Goal: Check status: Check status

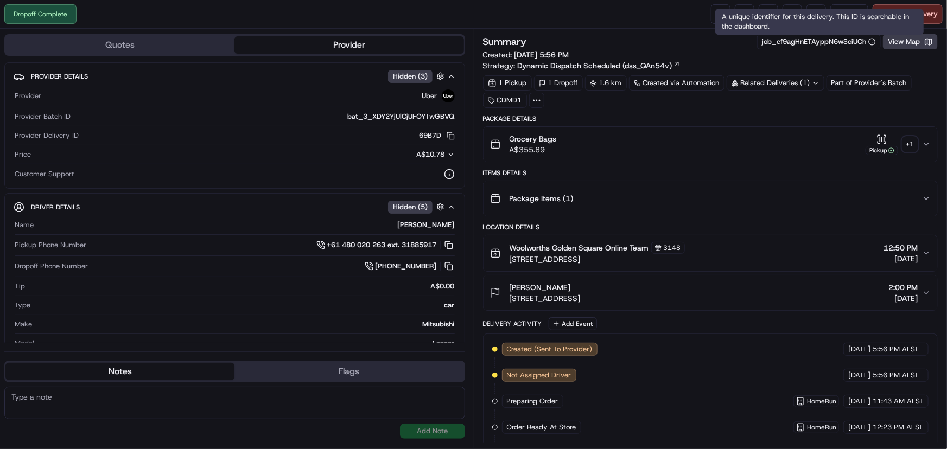
click at [737, 184] on button "Package Items ( 1 )" at bounding box center [710, 198] width 454 height 35
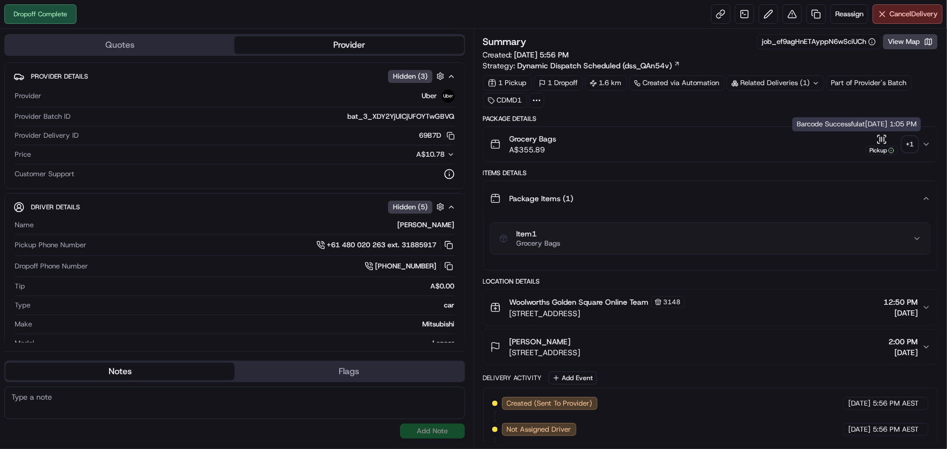
click at [882, 134] on icon "button" at bounding box center [881, 139] width 11 height 11
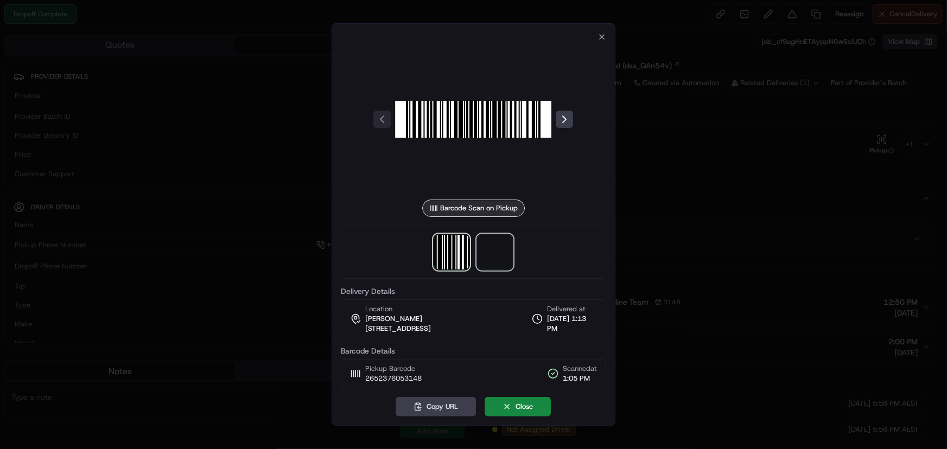
click at [505, 244] on span at bounding box center [495, 252] width 35 height 35
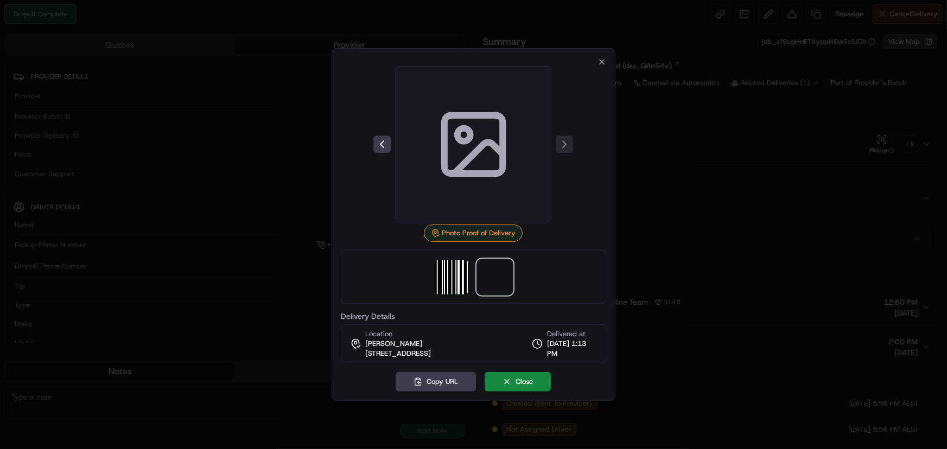
click at [510, 273] on span at bounding box center [495, 277] width 35 height 35
click at [513, 161] on span at bounding box center [474, 144] width 156 height 156
click at [459, 278] on img at bounding box center [452, 277] width 35 height 35
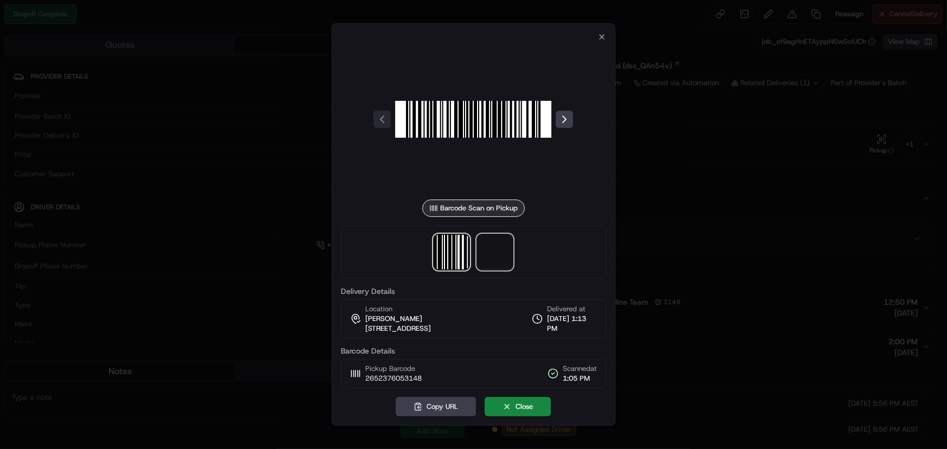
click at [500, 258] on span at bounding box center [495, 252] width 35 height 35
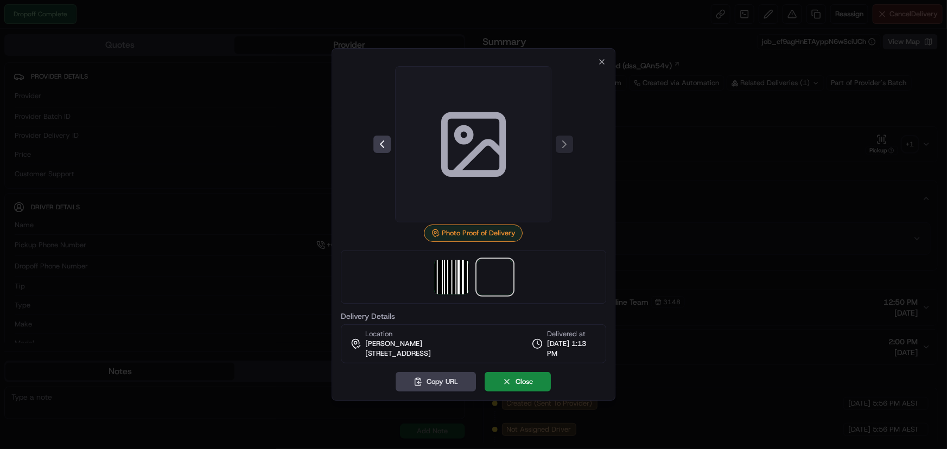
click at [488, 124] on icon at bounding box center [474, 145] width 78 height 78
click at [562, 138] on div at bounding box center [474, 144] width 266 height 156
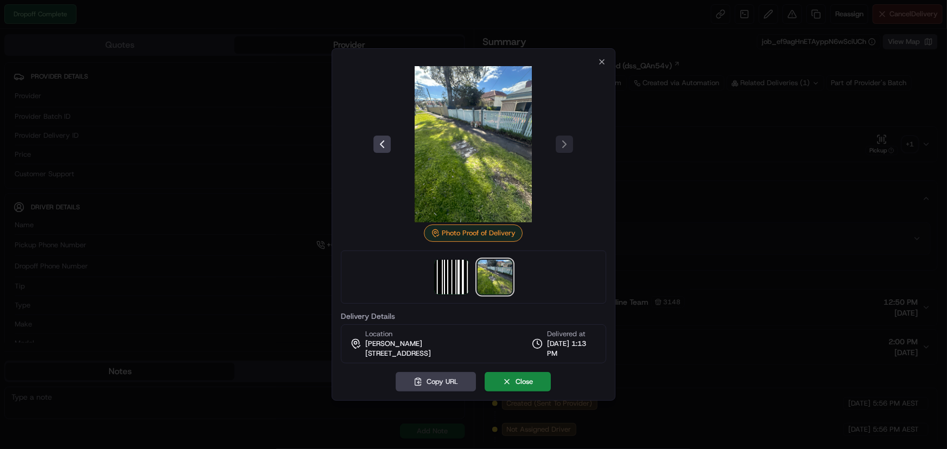
click at [492, 126] on img at bounding box center [474, 144] width 156 height 156
click at [599, 58] on icon "button" at bounding box center [601, 62] width 9 height 9
